Goal: Information Seeking & Learning: Learn about a topic

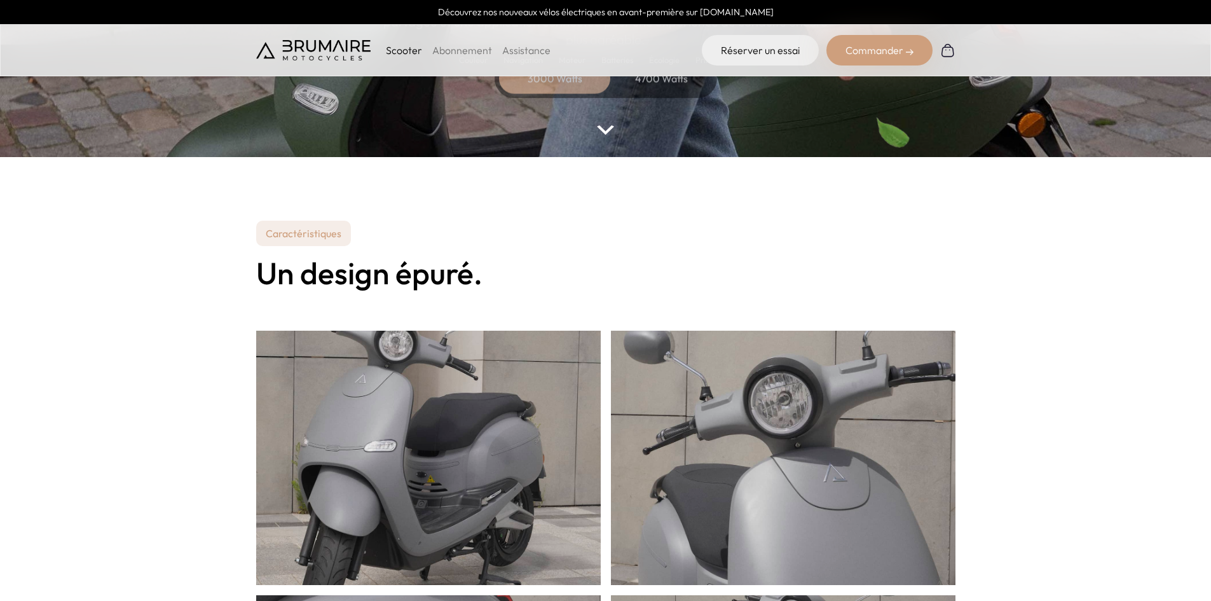
scroll to position [211, 0]
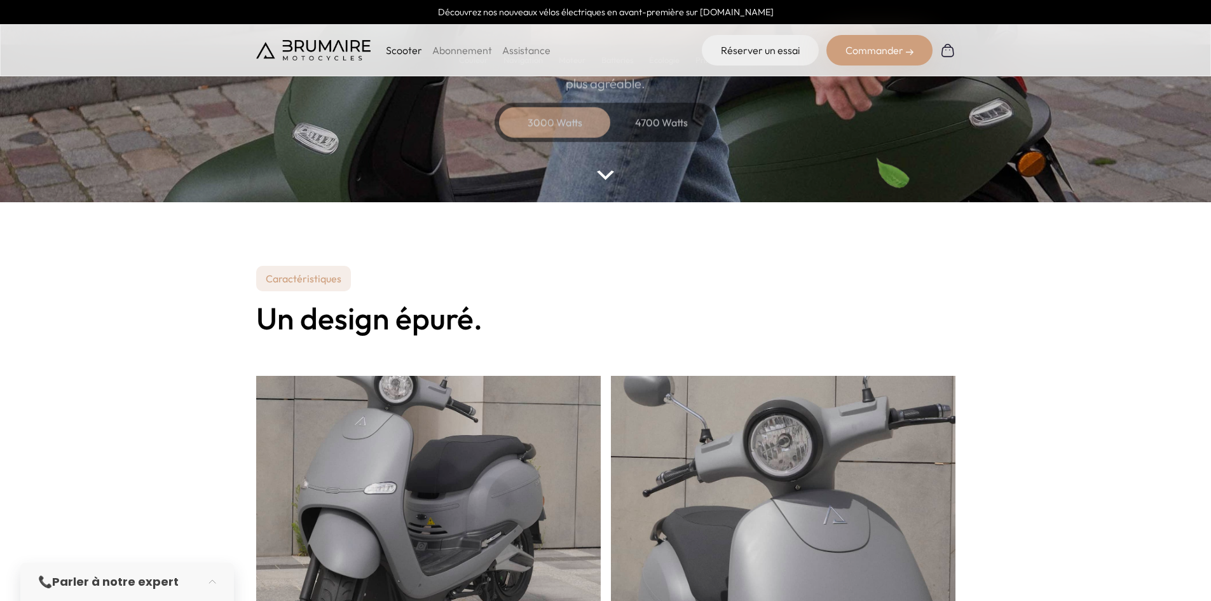
click at [597, 134] on div "3000 Watts" at bounding box center [555, 122] width 102 height 31
click at [654, 125] on div "4700 Watts" at bounding box center [662, 122] width 102 height 31
click at [604, 175] on img at bounding box center [605, 175] width 17 height 10
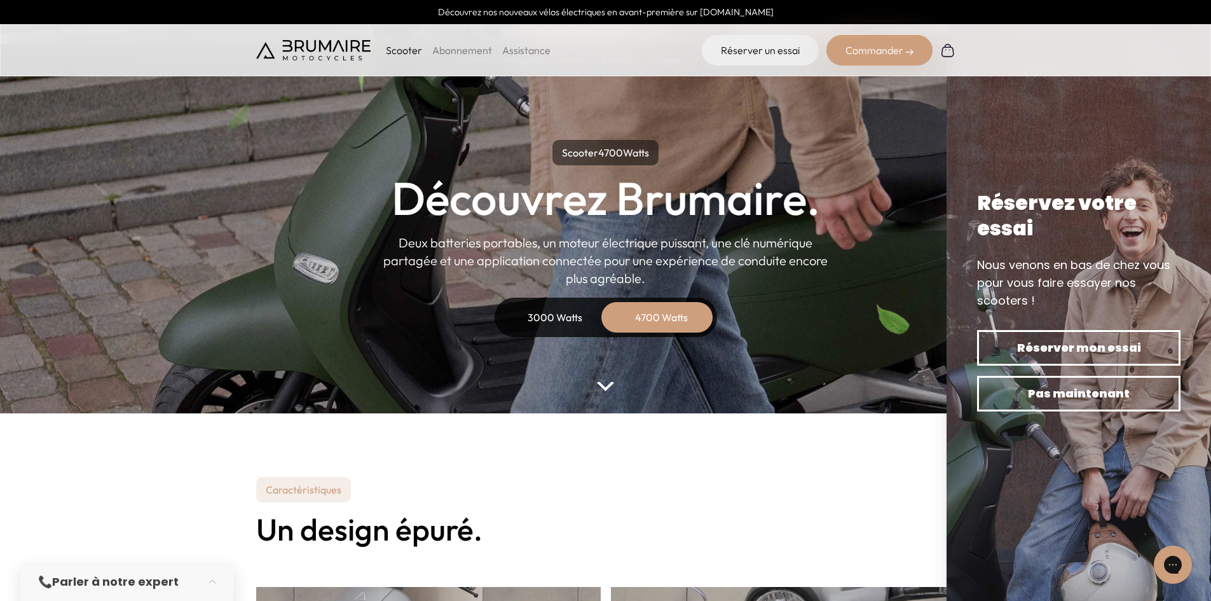
click at [543, 323] on div "3000 Watts" at bounding box center [555, 317] width 102 height 31
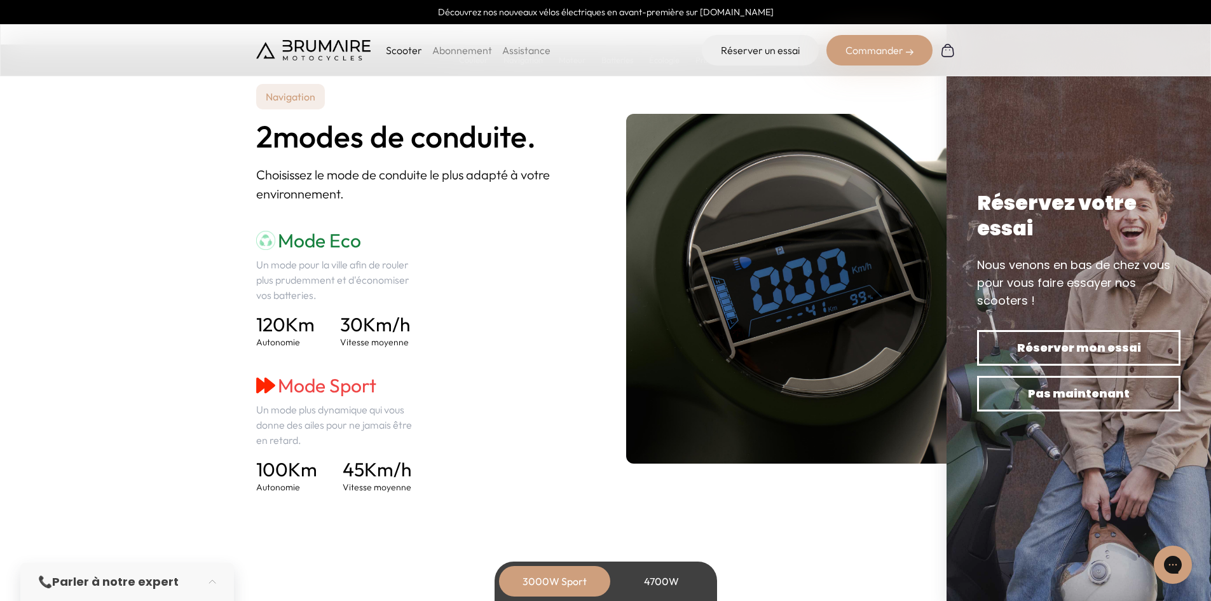
scroll to position [1718, 0]
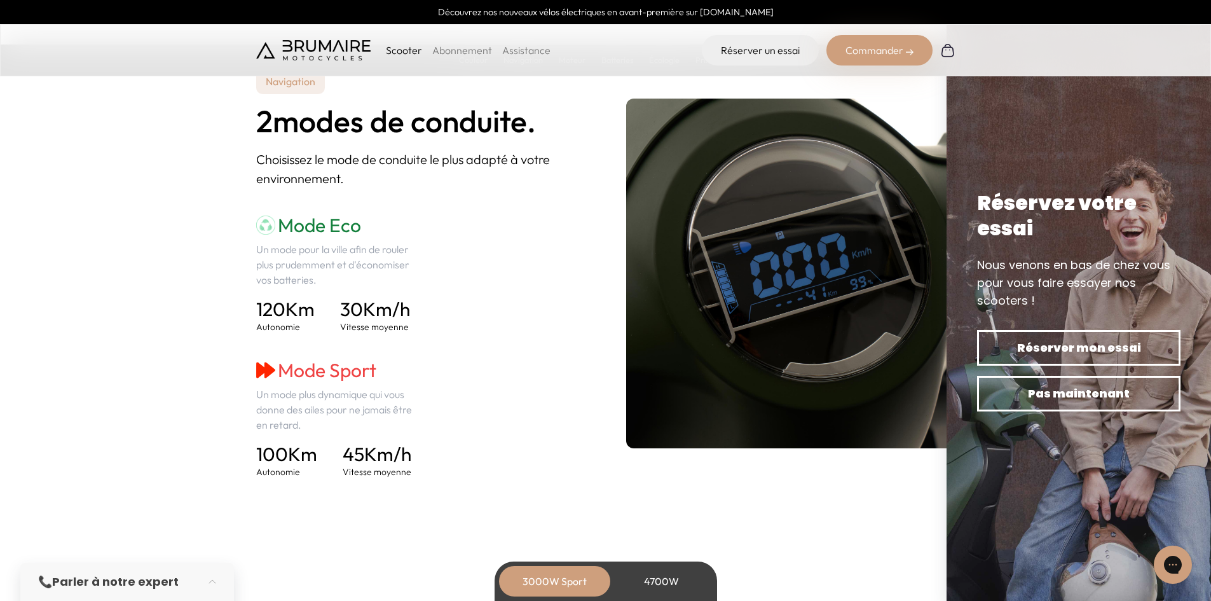
click at [392, 315] on h4 "30 Km/h" at bounding box center [375, 308] width 70 height 23
click at [376, 464] on h4 "45 Km/h" at bounding box center [377, 453] width 69 height 23
click at [377, 461] on h4 "45 Km/h" at bounding box center [377, 453] width 69 height 23
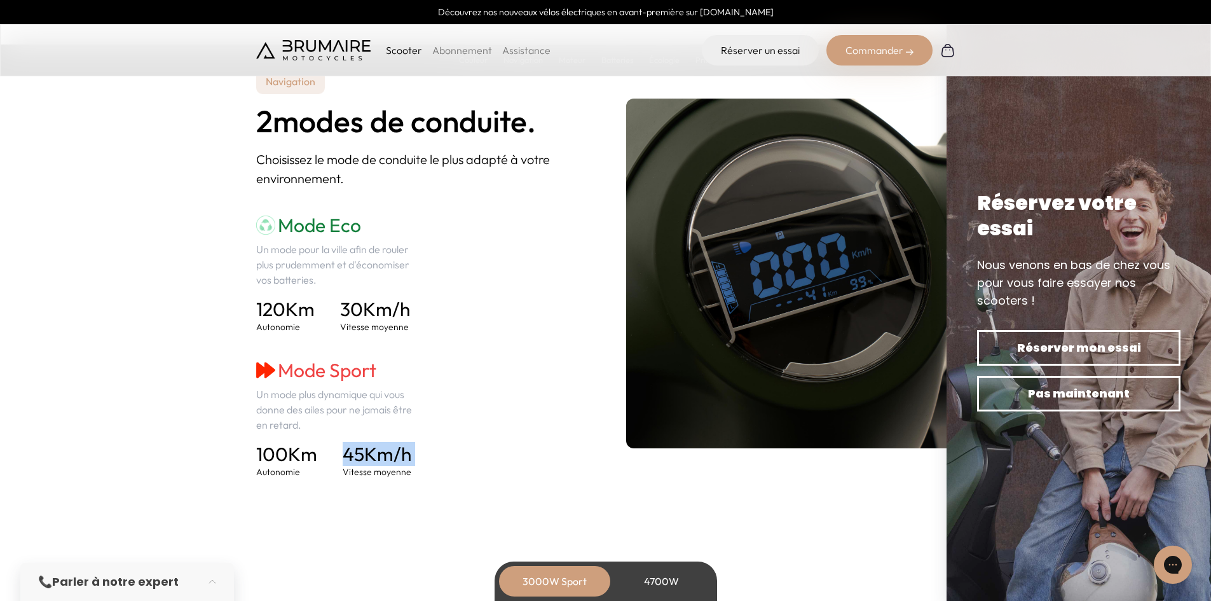
click at [377, 461] on h4 "45 Km/h" at bounding box center [377, 453] width 69 height 23
click at [400, 481] on section "Navigation 2 modes de conduite. Choisissez le mode de conduite le plus adapté à…" at bounding box center [605, 274] width 1211 height 532
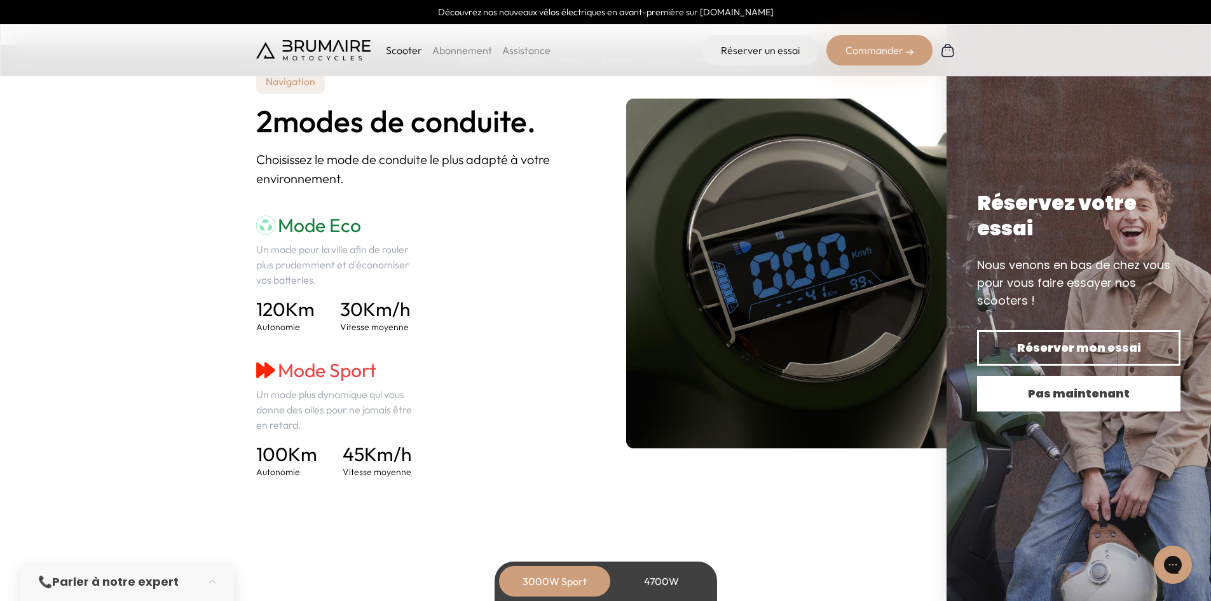
click at [1080, 393] on span "Pas maintenant" at bounding box center [1078, 393] width 159 height 18
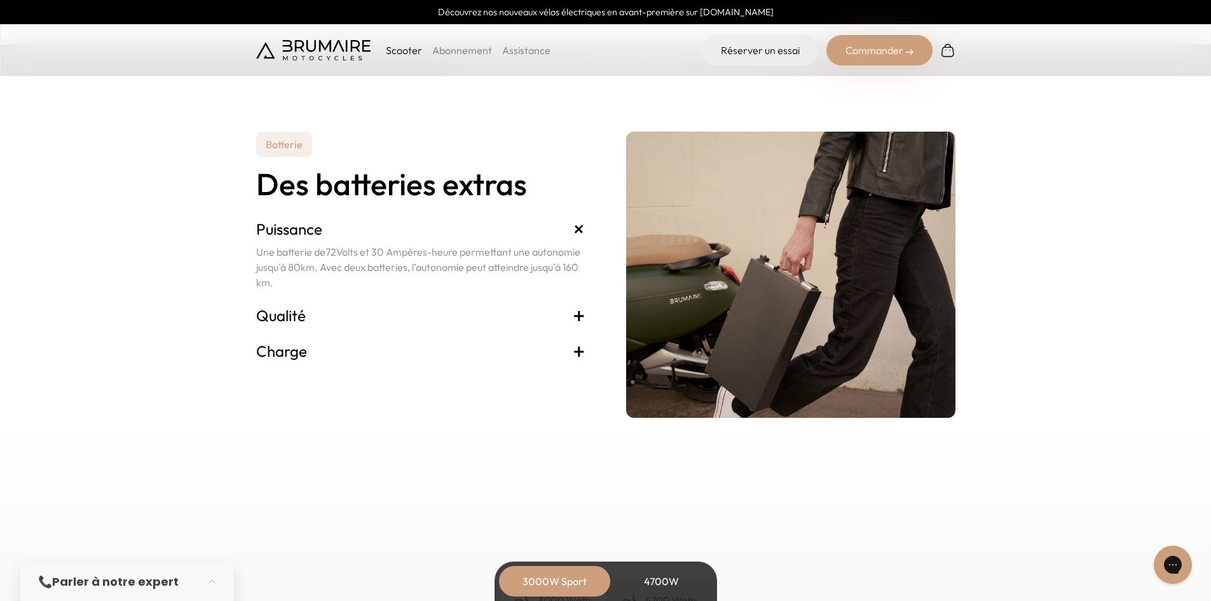
scroll to position [2606, 0]
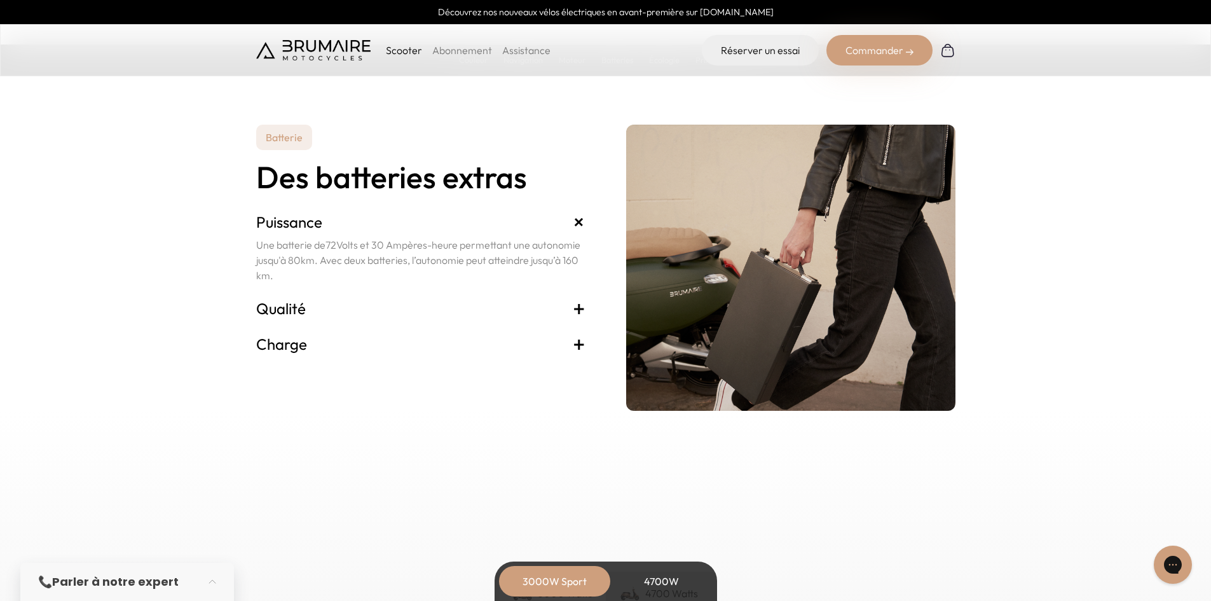
click at [583, 313] on span "+" at bounding box center [579, 308] width 13 height 20
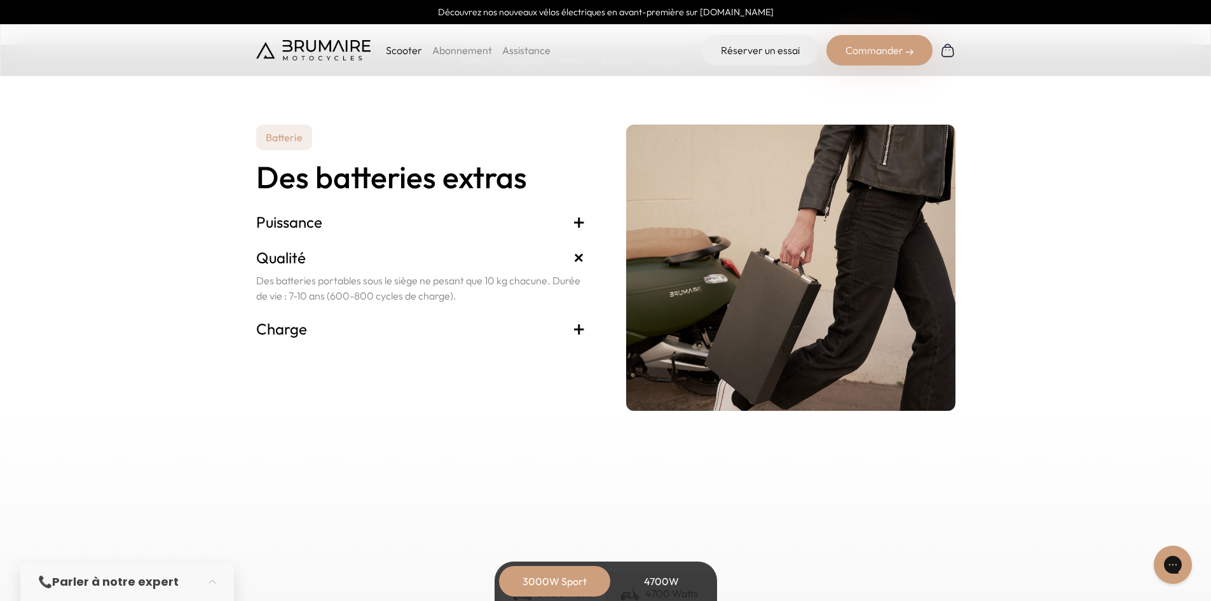
click at [574, 324] on span "+" at bounding box center [579, 328] width 13 height 20
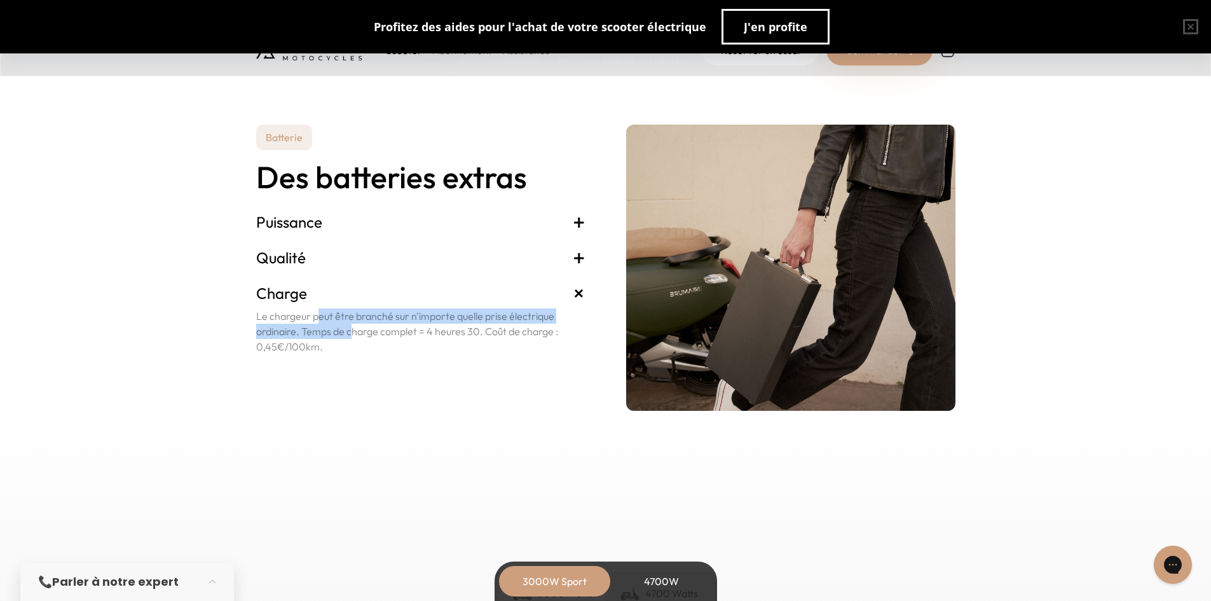
drag, startPoint x: 267, startPoint y: 322, endPoint x: 299, endPoint y: 337, distance: 35.5
click at [299, 337] on p "Le chargeur peut être branché sur n'importe quelle prise électrique ordinaire. …" at bounding box center [420, 331] width 329 height 46
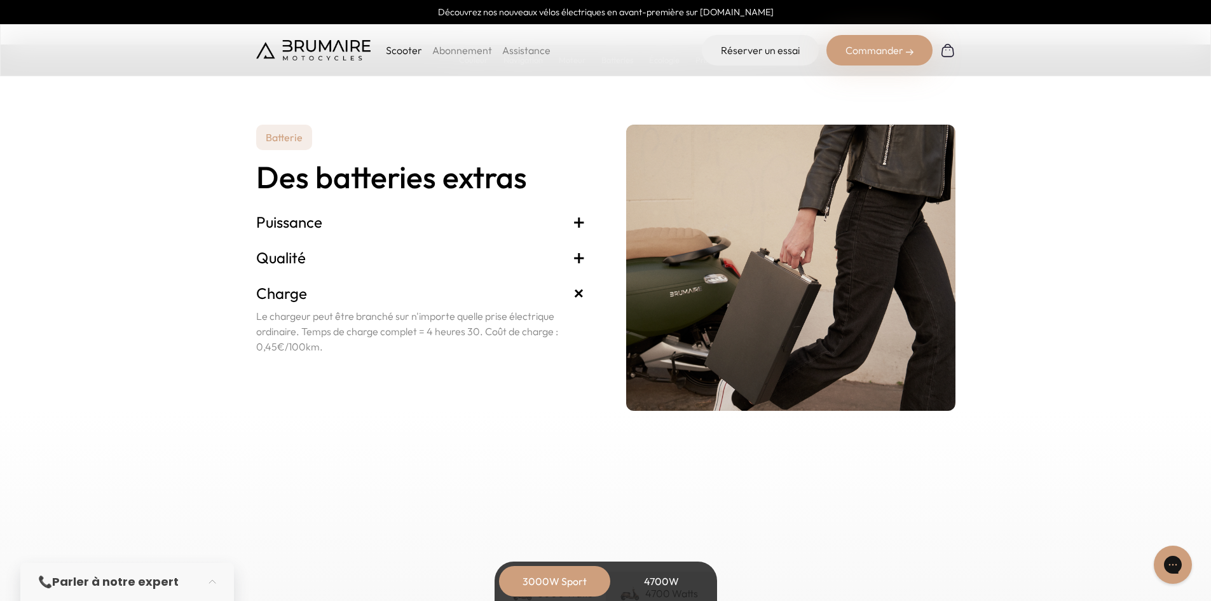
click at [580, 296] on span "+" at bounding box center [579, 294] width 24 height 24
click at [578, 294] on span "+" at bounding box center [579, 294] width 24 height 24
click at [580, 255] on span "+" at bounding box center [579, 257] width 13 height 20
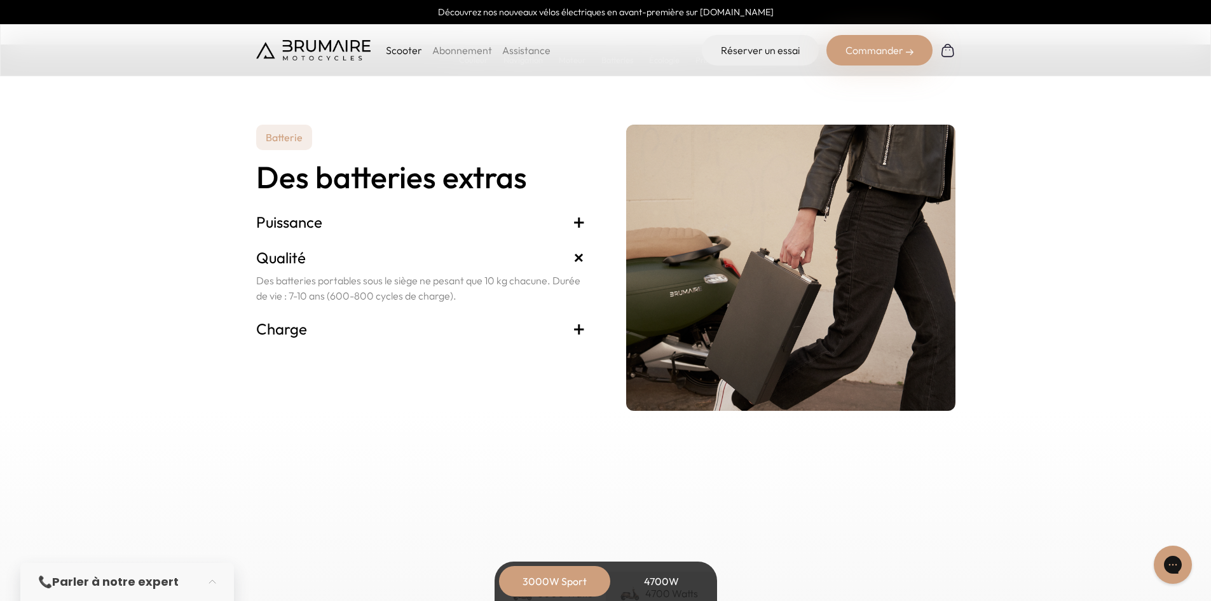
click at [581, 228] on span "+" at bounding box center [579, 222] width 13 height 20
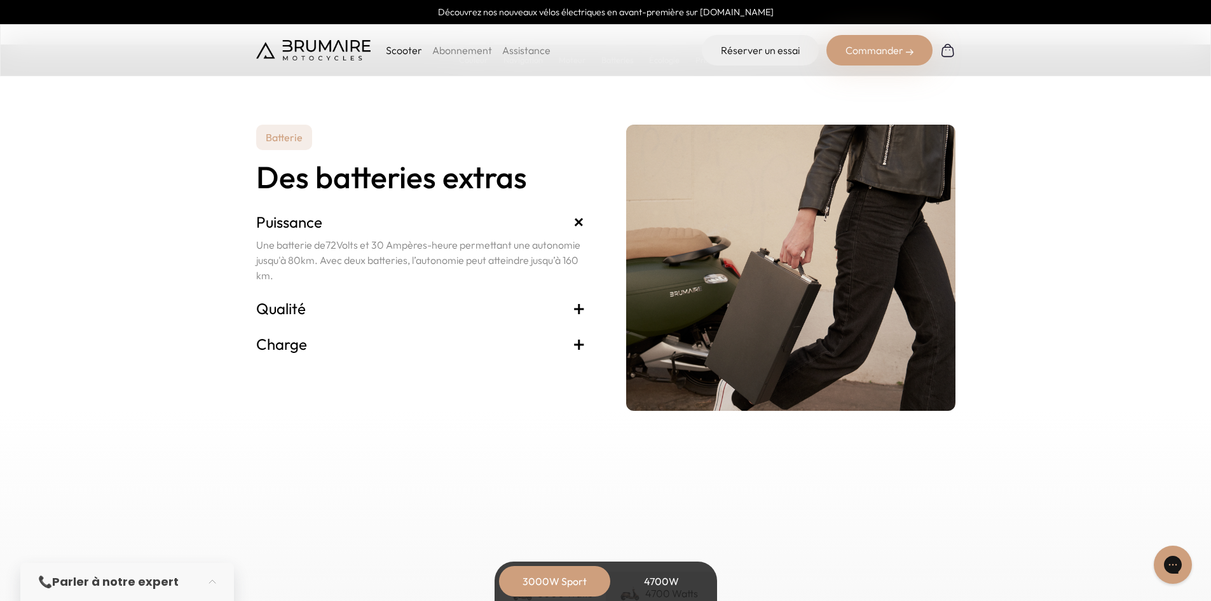
drag, startPoint x: 271, startPoint y: 256, endPoint x: 369, endPoint y: 275, distance: 100.2
click at [369, 275] on p "Une batterie de 72 Volts et 30 Ampères-heure permettant une autonomie jusqu'à 8…" at bounding box center [420, 260] width 329 height 46
click at [370, 273] on p "Une batterie de 72 Volts et 30 Ampères-heure permettant une autonomie jusqu'à 8…" at bounding box center [420, 260] width 329 height 46
click at [287, 236] on div "Puissance + Une batterie de 72 Volts et 30 Ampères-heure permettant une autonom…" at bounding box center [420, 247] width 329 height 86
drag, startPoint x: 262, startPoint y: 246, endPoint x: 297, endPoint y: 282, distance: 49.9
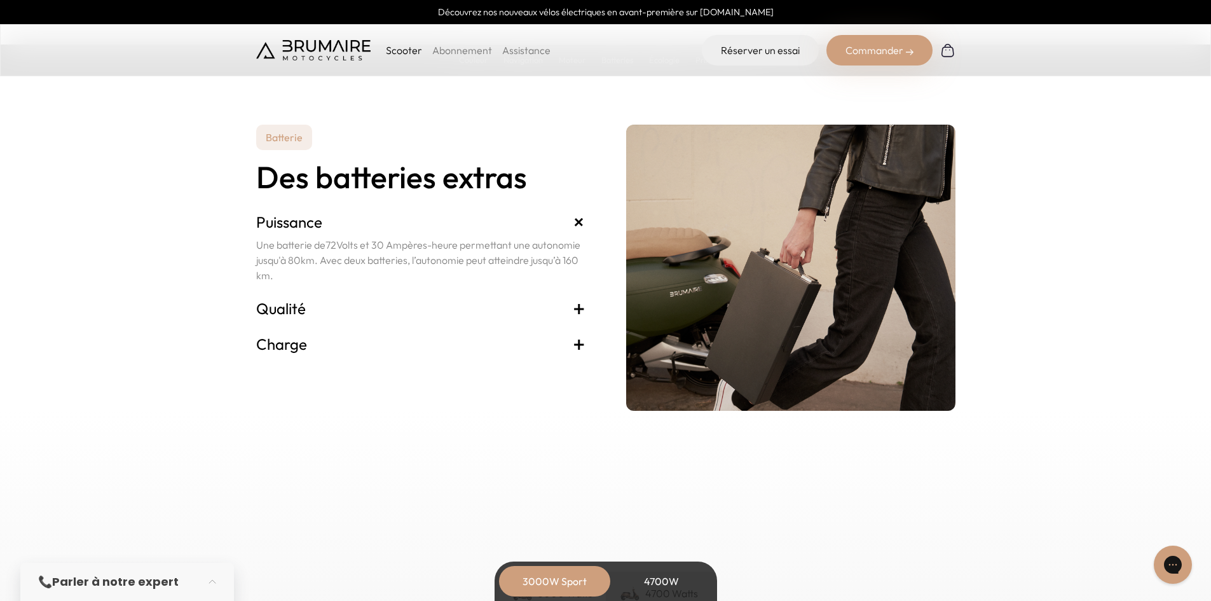
click at [297, 282] on p "Une batterie de 72 Volts et 30 Ampères-heure permettant une autonomie jusqu'à 8…" at bounding box center [420, 260] width 329 height 46
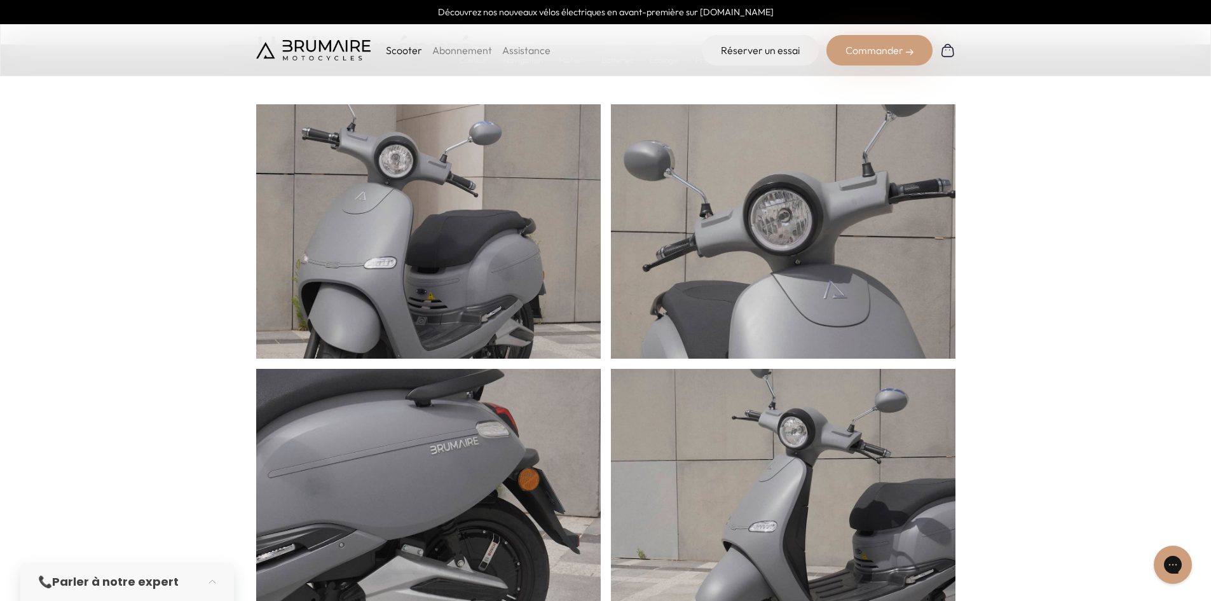
scroll to position [505, 0]
